Goal: Navigation & Orientation: Find specific page/section

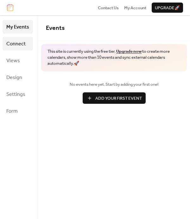
click at [18, 47] on span "Connect" at bounding box center [15, 44] width 19 height 10
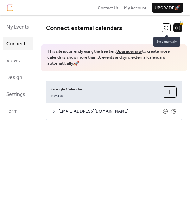
click at [164, 31] on button at bounding box center [166, 27] width 9 height 9
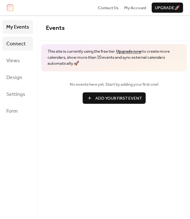
click at [17, 47] on span "Connect" at bounding box center [15, 44] width 19 height 10
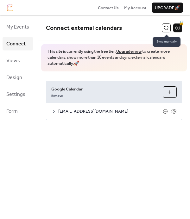
click at [166, 30] on button at bounding box center [166, 27] width 9 height 9
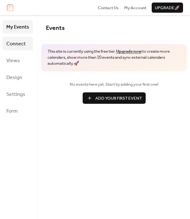
click at [18, 43] on span "Connect" at bounding box center [15, 44] width 19 height 10
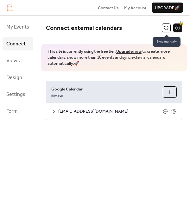
click at [164, 30] on button at bounding box center [166, 27] width 9 height 9
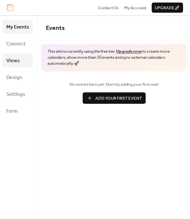
click at [15, 58] on span "Views" at bounding box center [13, 61] width 14 height 10
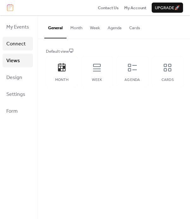
click at [17, 48] on span "Connect" at bounding box center [15, 44] width 19 height 10
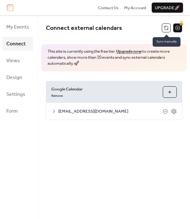
click at [168, 28] on button at bounding box center [166, 27] width 9 height 9
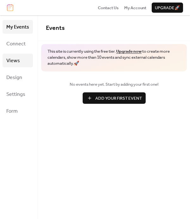
click at [10, 61] on span "Views" at bounding box center [13, 61] width 14 height 10
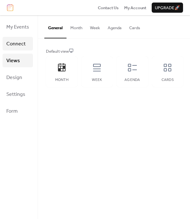
click at [17, 42] on span "Connect" at bounding box center [15, 44] width 19 height 10
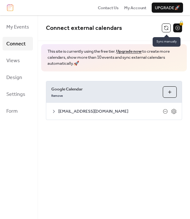
click at [164, 28] on button at bounding box center [166, 27] width 9 height 9
